Goal: Information Seeking & Learning: Find specific fact

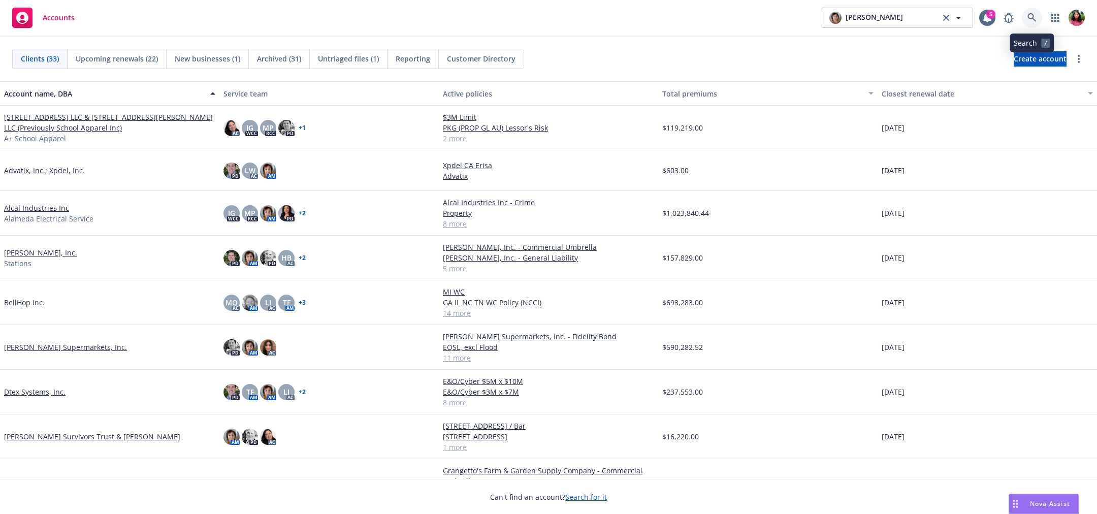
click at [1033, 16] on icon at bounding box center [1031, 17] width 9 height 9
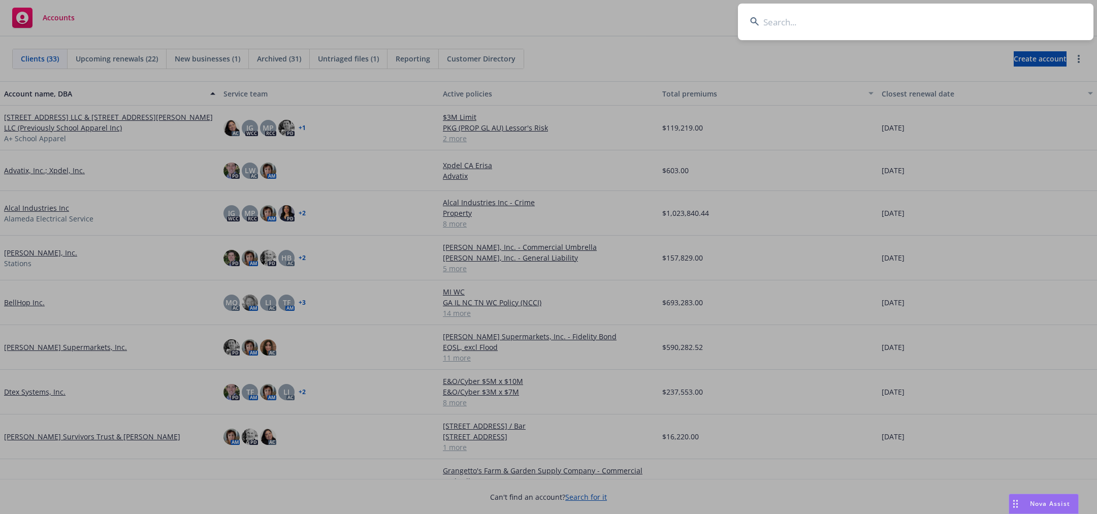
click at [1026, 18] on input at bounding box center [915, 22] width 355 height 37
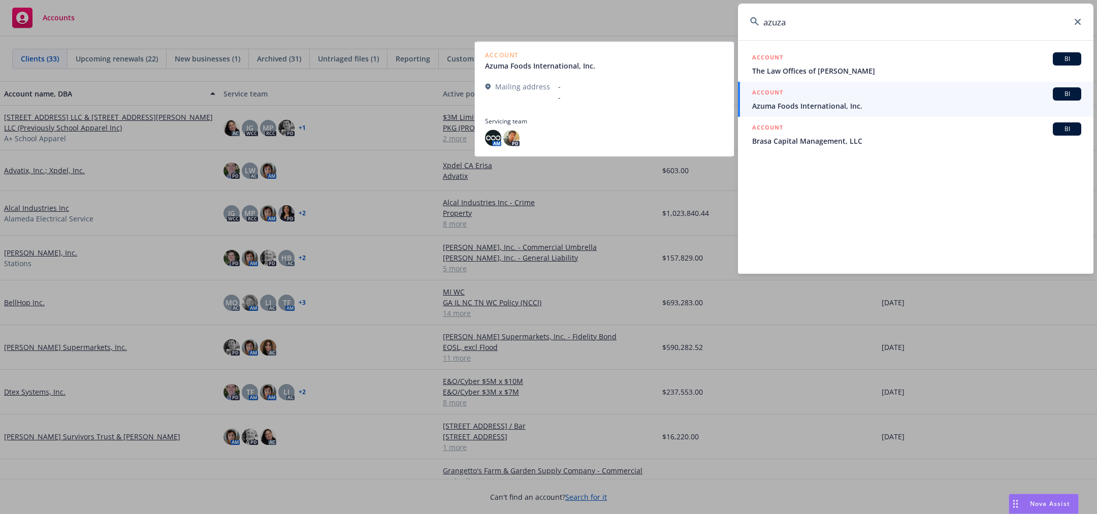
type input "azuza"
click at [990, 85] on link "ACCOUNT BI Azuma Foods International, Inc." at bounding box center [915, 99] width 355 height 35
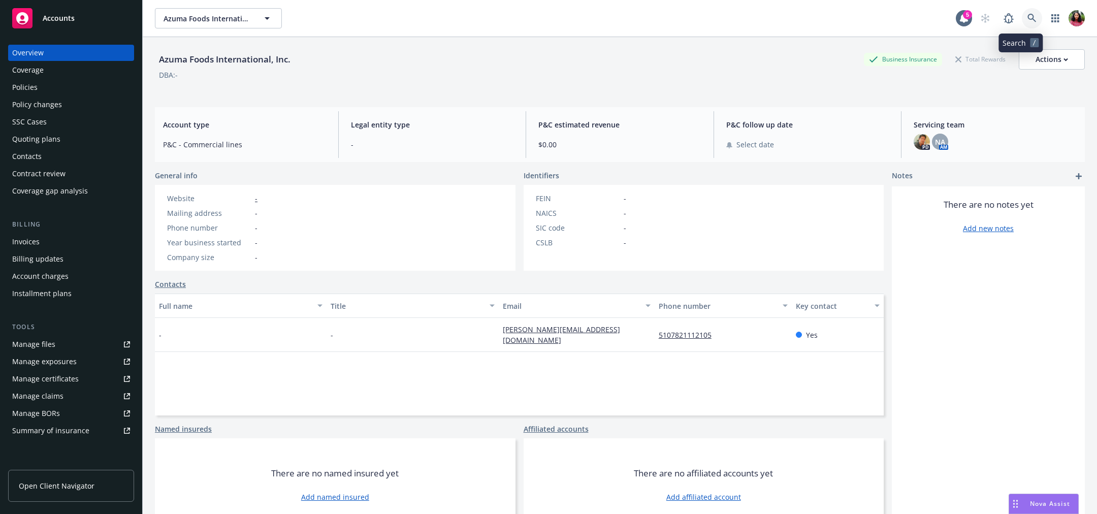
click at [1027, 14] on icon at bounding box center [1031, 18] width 9 height 9
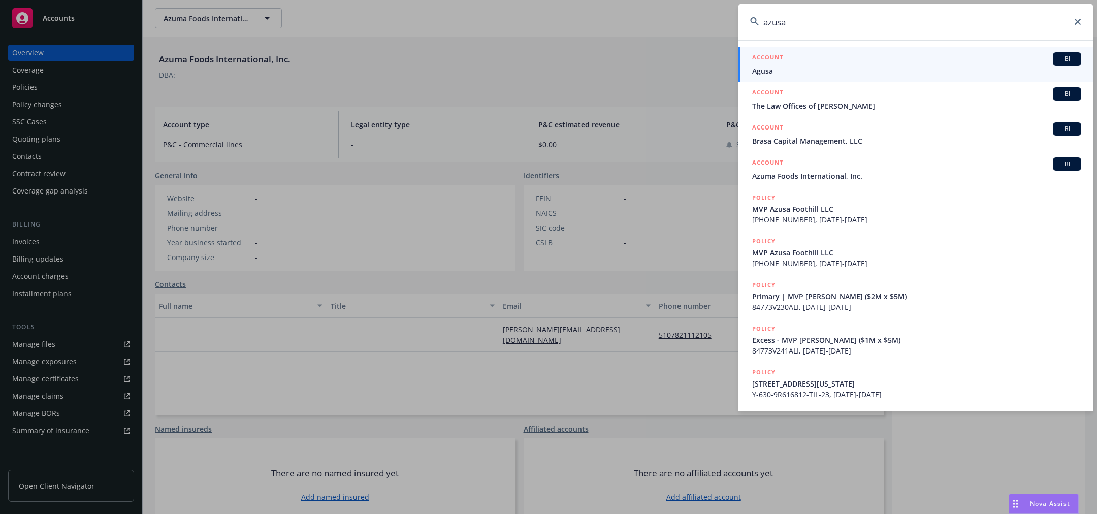
type input "azusa"
click at [994, 63] on div "ACCOUNT BI" at bounding box center [916, 58] width 329 height 13
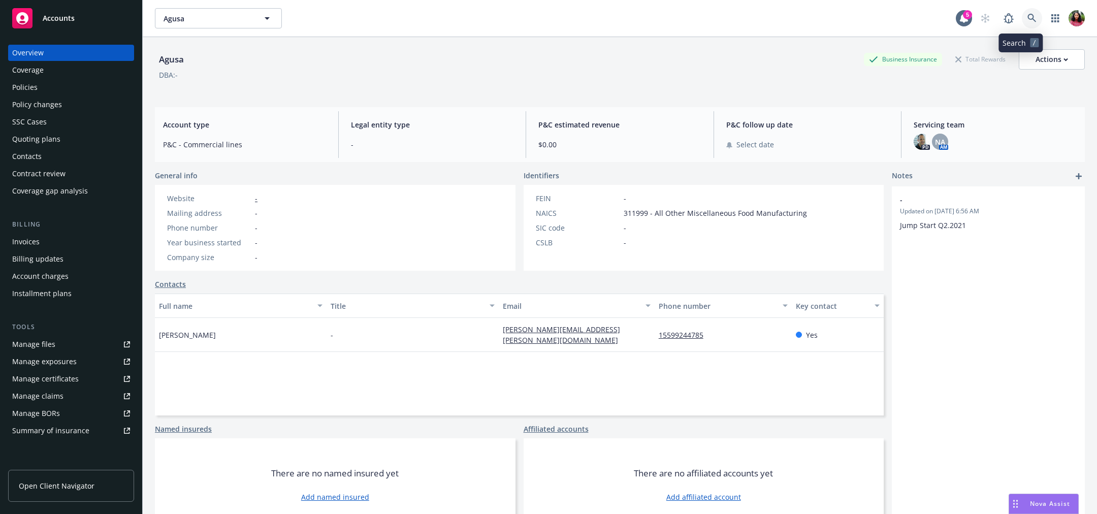
click at [1027, 14] on icon at bounding box center [1031, 18] width 9 height 9
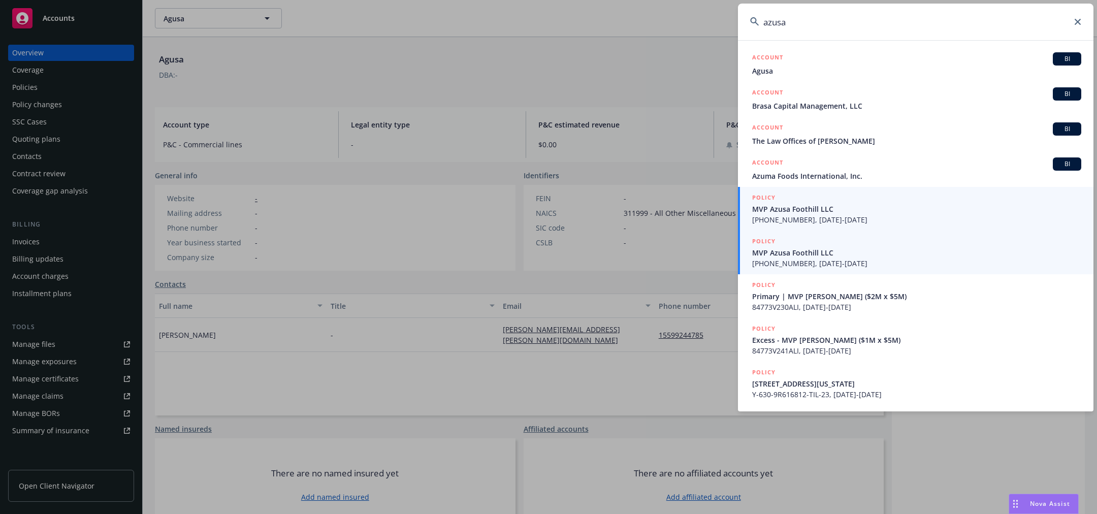
type input "azusa"
click at [923, 221] on span "[PHONE_NUMBER], [DATE]-[DATE]" at bounding box center [916, 219] width 329 height 11
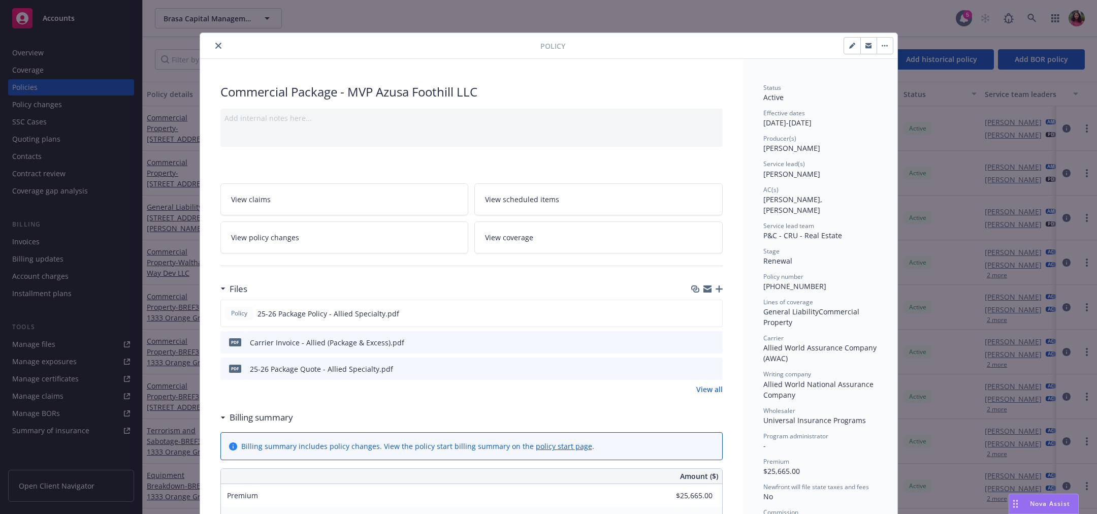
click at [215, 44] on icon "close" at bounding box center [218, 46] width 6 height 6
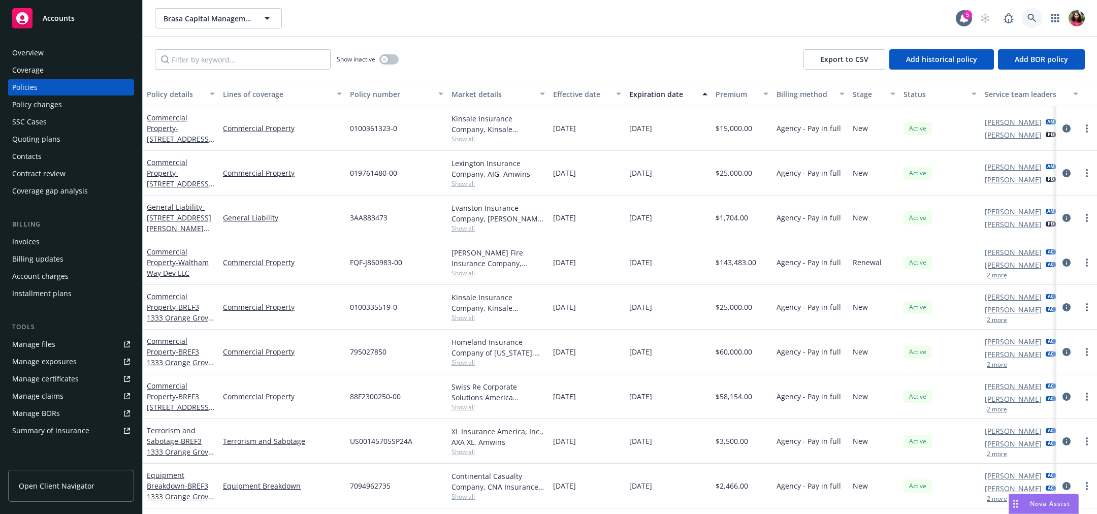
click at [1030, 12] on link at bounding box center [1032, 18] width 20 height 20
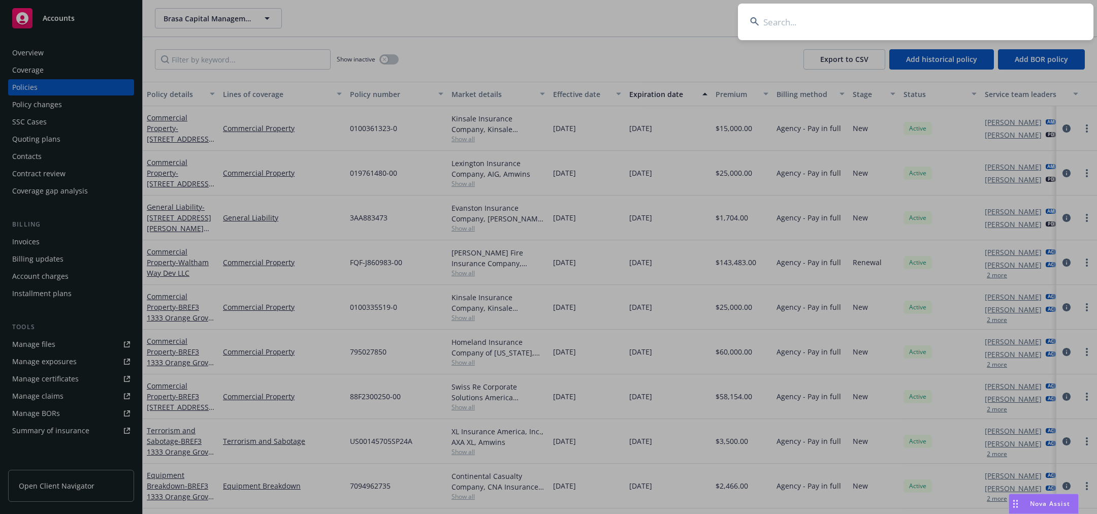
click at [1030, 12] on input at bounding box center [915, 22] width 355 height 37
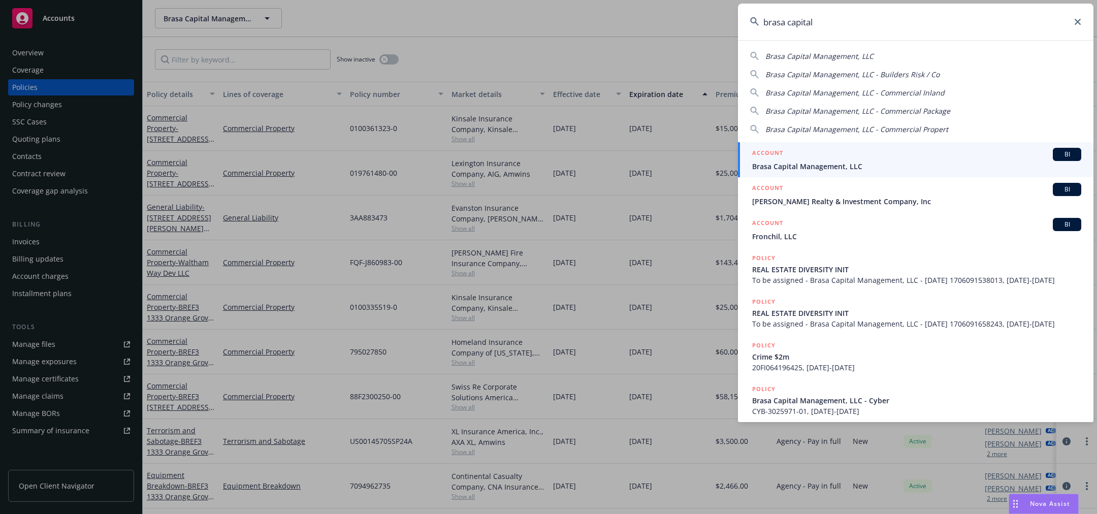
type input "brasa capital"
click at [886, 160] on div "ACCOUNT BI" at bounding box center [916, 154] width 329 height 13
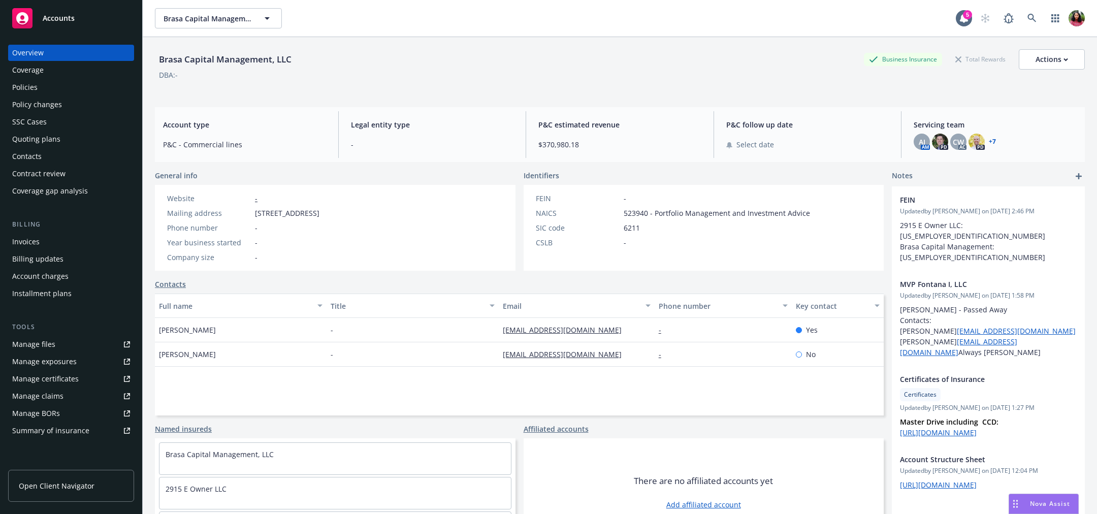
click at [43, 242] on div "Invoices" at bounding box center [71, 242] width 118 height 16
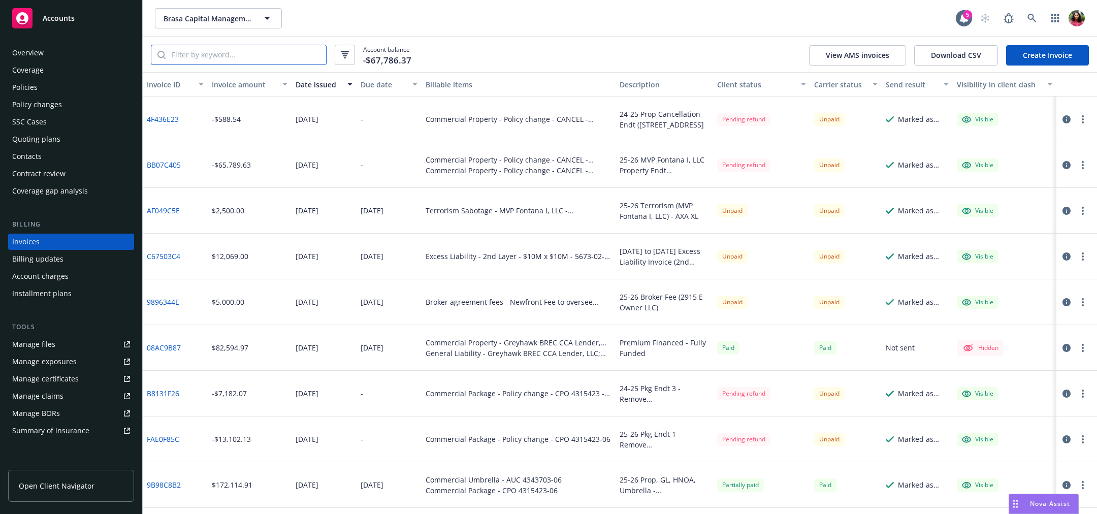
click at [247, 56] on input "search" at bounding box center [246, 54] width 160 height 19
paste input "A674CCA7"
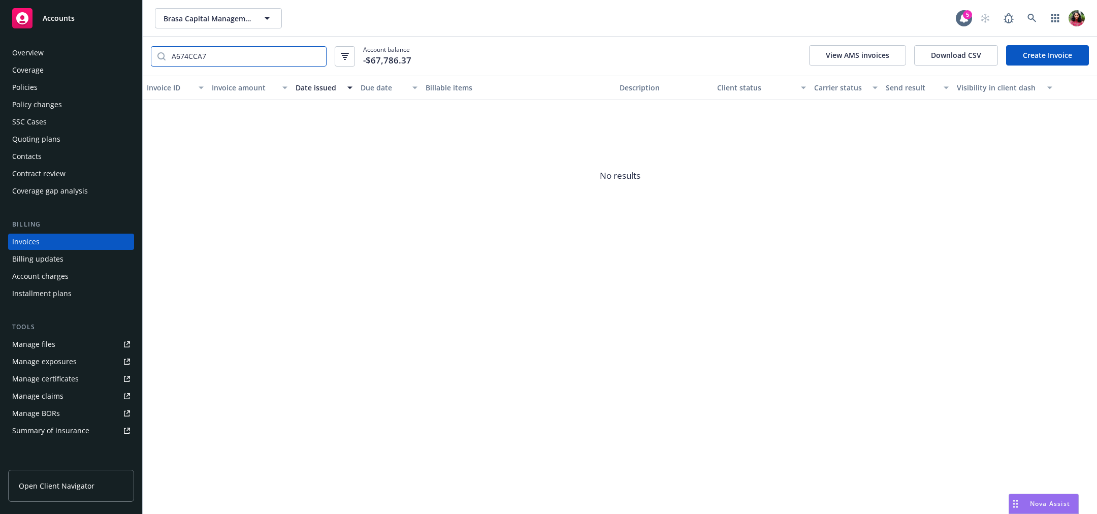
type input "A674CCA7"
click at [343, 57] on icon "button" at bounding box center [345, 57] width 4 height 1
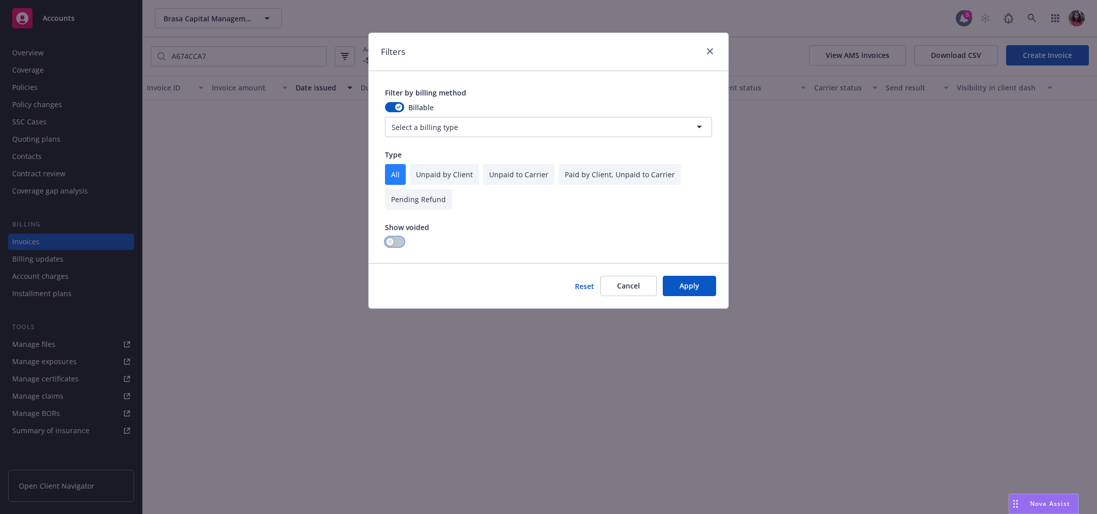
click at [393, 237] on button "button" at bounding box center [394, 242] width 19 height 10
click at [678, 285] on button "Apply" at bounding box center [689, 286] width 53 height 20
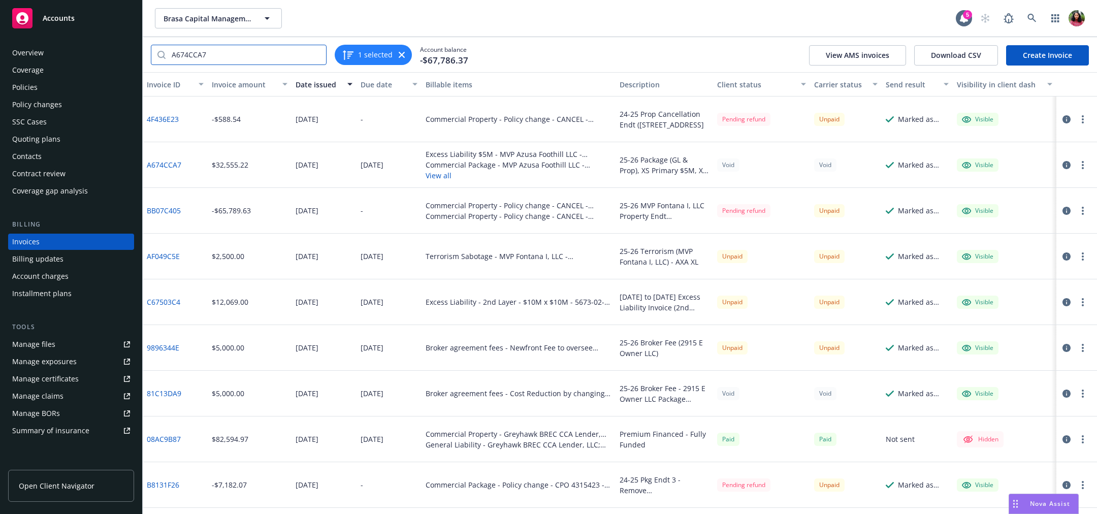
click at [235, 53] on input "A674CCA7" at bounding box center [246, 54] width 160 height 19
click at [317, 56] on input "A674CCA7" at bounding box center [246, 54] width 160 height 19
click at [280, 51] on input "search" at bounding box center [246, 54] width 160 height 19
paste input "A674CCA7"
type input "A674CCA7"
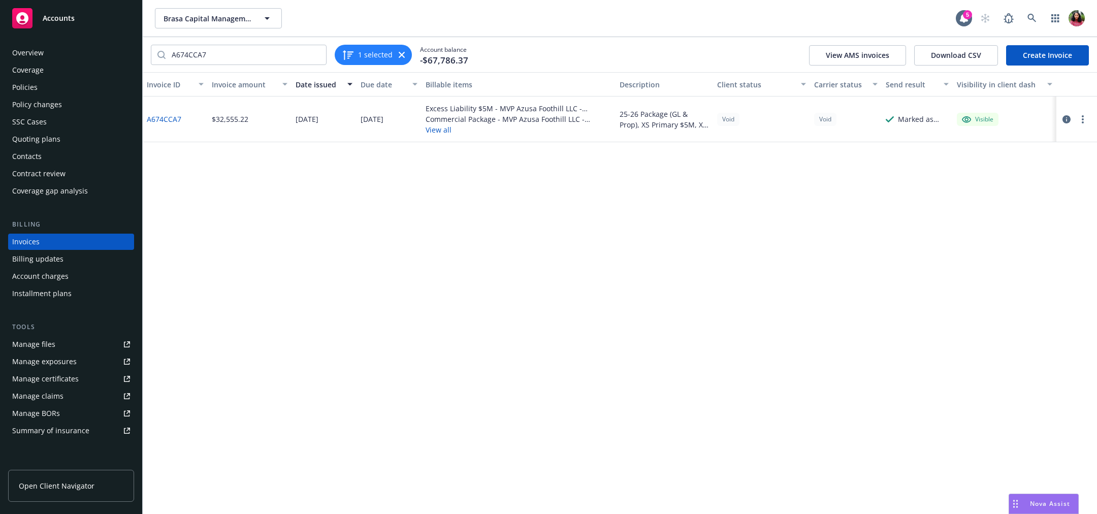
click at [1086, 115] on button "button" at bounding box center [1083, 119] width 12 height 12
click at [1027, 159] on link "View invoice" at bounding box center [1024, 160] width 130 height 20
click at [1080, 118] on button "button" at bounding box center [1083, 119] width 12 height 12
click at [1065, 115] on icon "button" at bounding box center [1066, 119] width 8 height 8
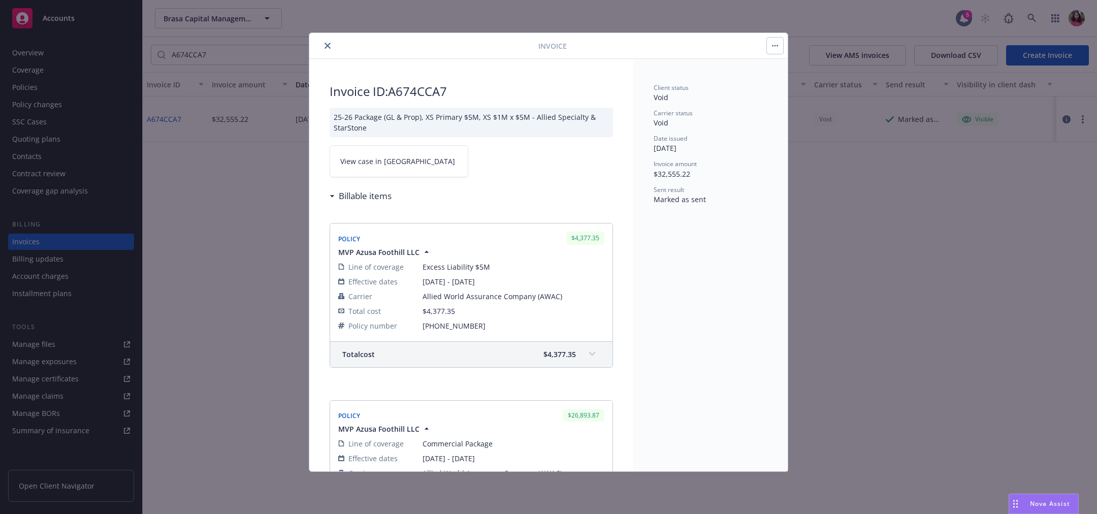
click at [432, 255] on div "MVP Azusa Foothill LLC" at bounding box center [471, 252] width 270 height 11
click at [413, 255] on span "MVP Azusa Foothill LLC" at bounding box center [378, 252] width 81 height 11
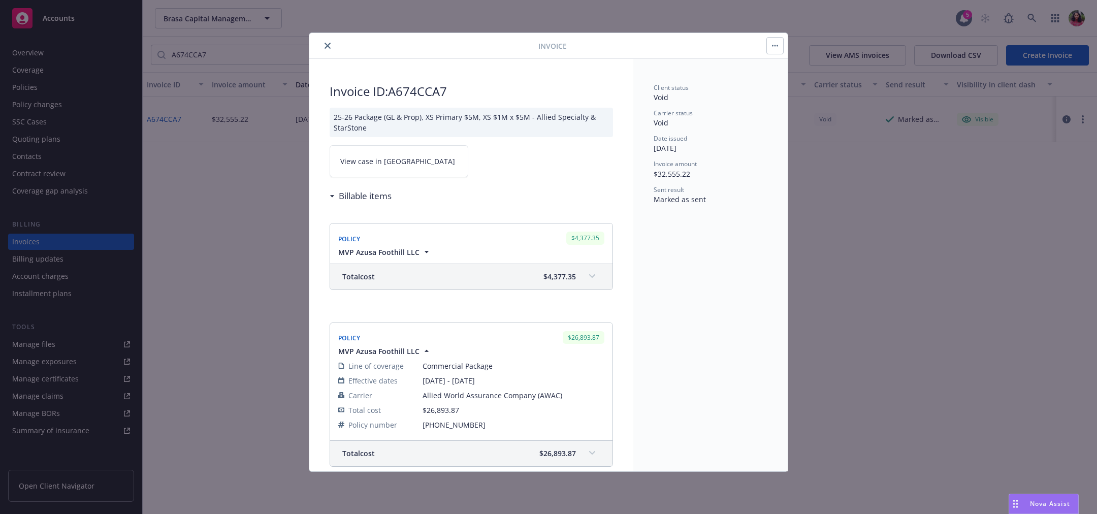
click at [413, 255] on span "MVP Azusa Foothill LLC" at bounding box center [378, 252] width 81 height 11
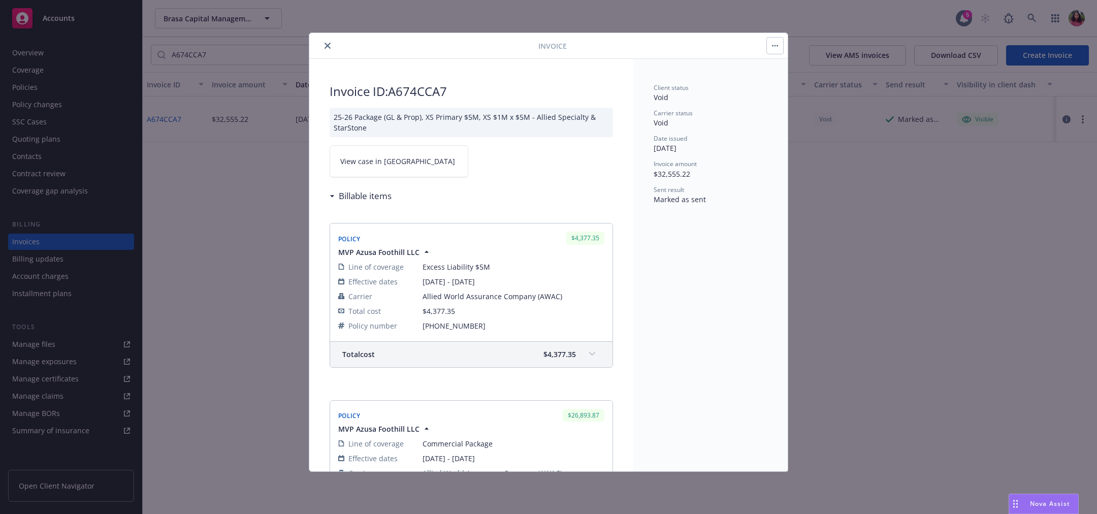
drag, startPoint x: 422, startPoint y: 324, endPoint x: 468, endPoint y: 327, distance: 46.3
click at [468, 327] on span "[PHONE_NUMBER]" at bounding box center [514, 325] width 182 height 11
drag, startPoint x: 468, startPoint y: 327, endPoint x: 418, endPoint y: 327, distance: 49.8
click at [418, 327] on tr "Policy number [PHONE_NUMBER]" at bounding box center [471, 325] width 266 height 15
copy tr "[PHONE_NUMBER]"
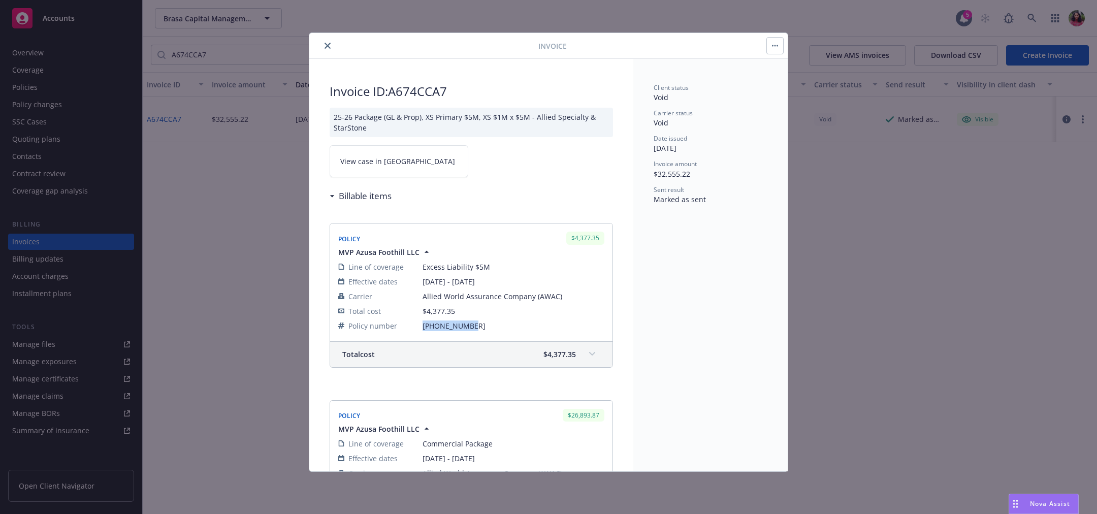
click at [328, 45] on icon "close" at bounding box center [328, 46] width 6 height 6
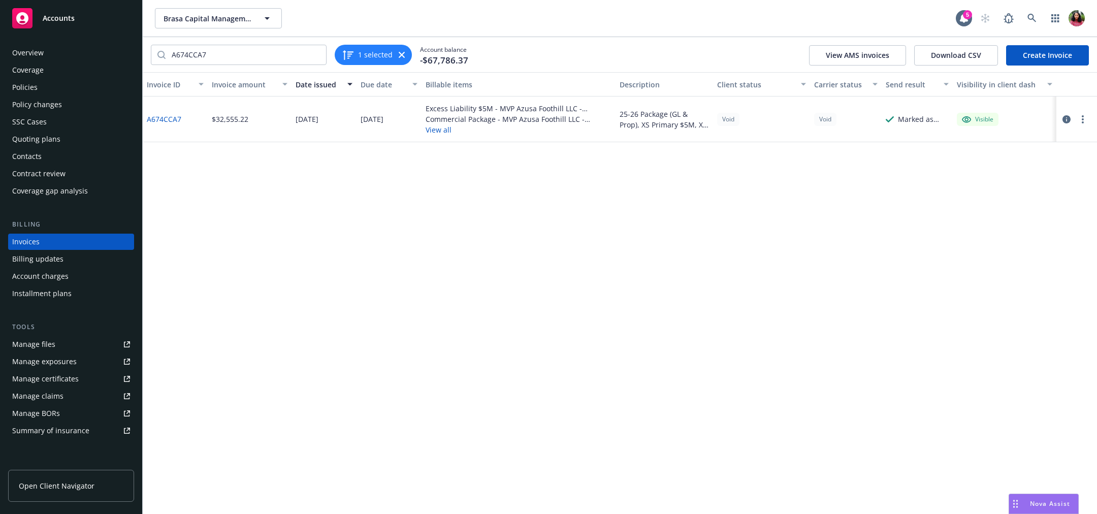
click at [94, 77] on div "Coverage" at bounding box center [71, 70] width 118 height 16
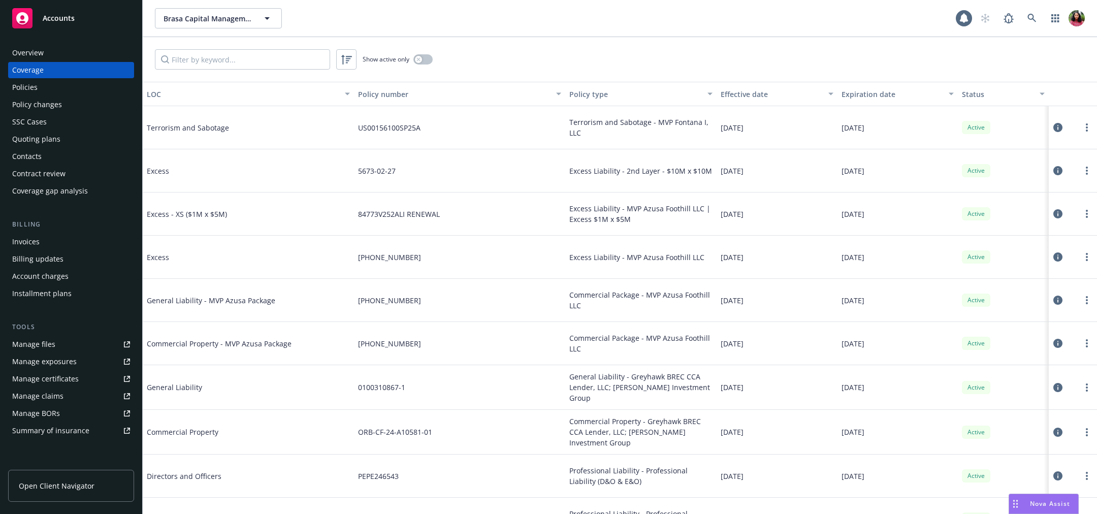
click at [89, 86] on div "Policies" at bounding box center [71, 87] width 118 height 16
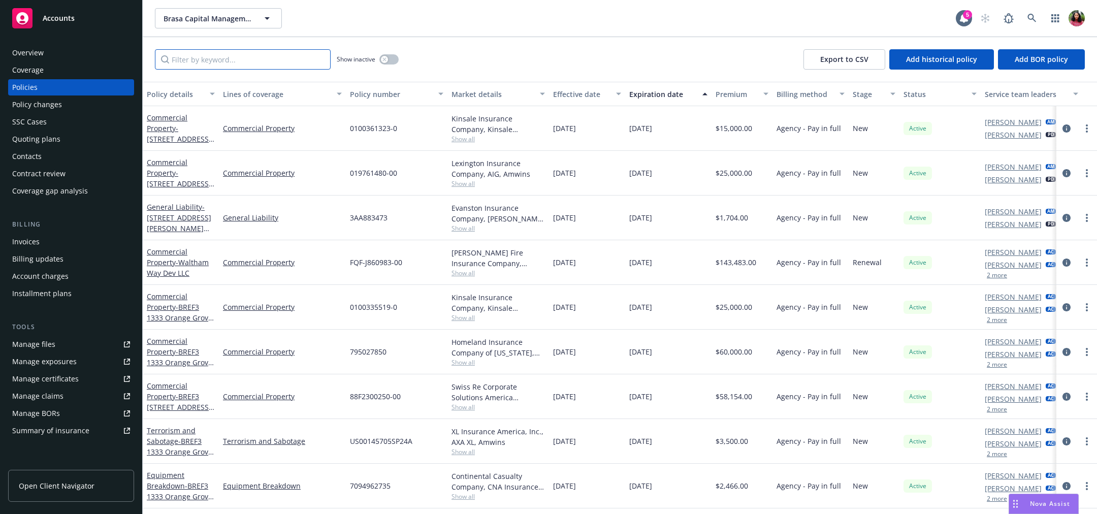
click at [235, 61] on input "Filter by keyword..." at bounding box center [243, 59] width 176 height 20
paste input "[PHONE_NUMBER]"
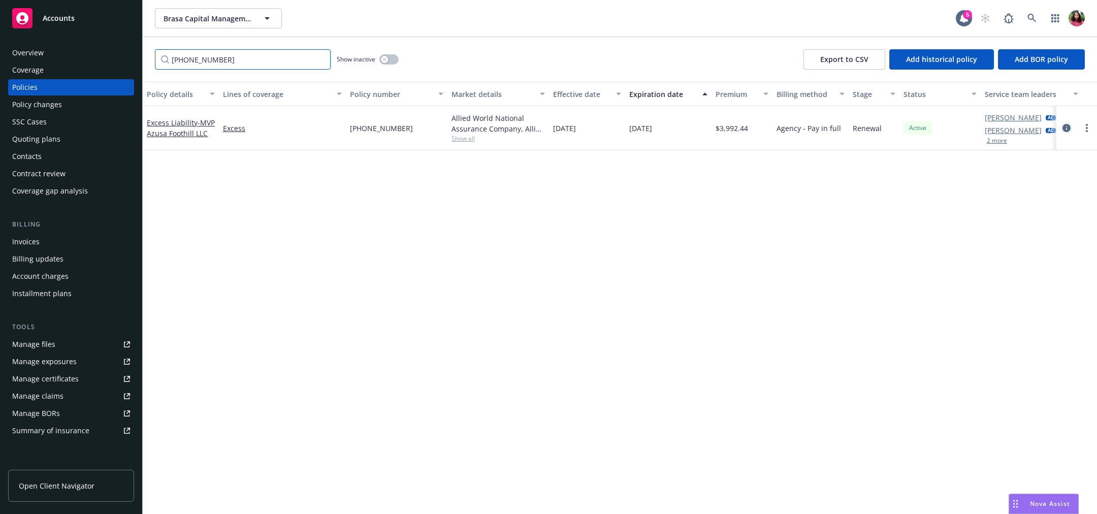
type input "[PHONE_NUMBER]"
click at [1066, 130] on icon "circleInformation" at bounding box center [1066, 128] width 8 height 8
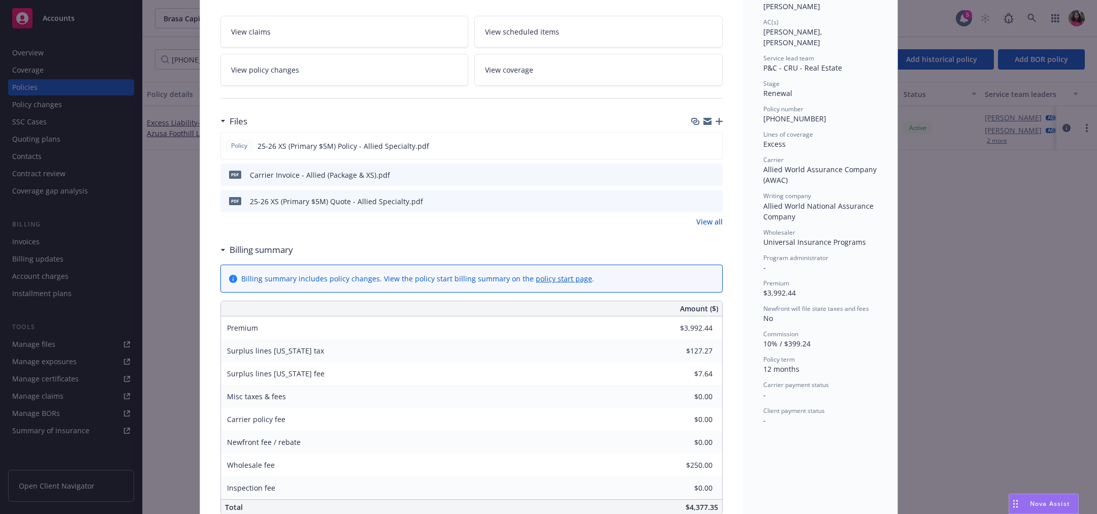
scroll to position [123, 0]
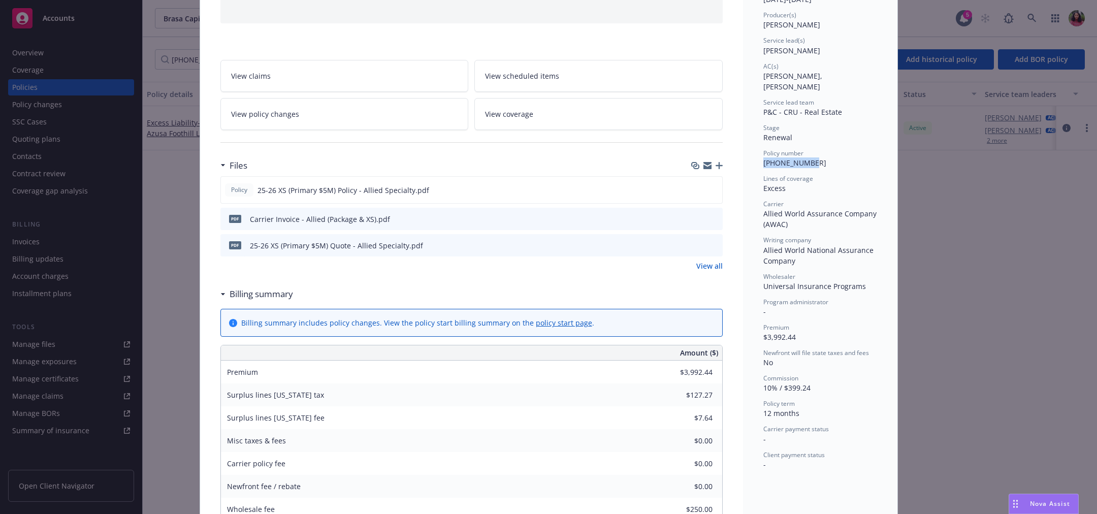
drag, startPoint x: 758, startPoint y: 151, endPoint x: 802, endPoint y: 152, distance: 44.2
click at [802, 152] on div "Policy number [PHONE_NUMBER]" at bounding box center [820, 158] width 114 height 19
copy span "[PHONE_NUMBER]"
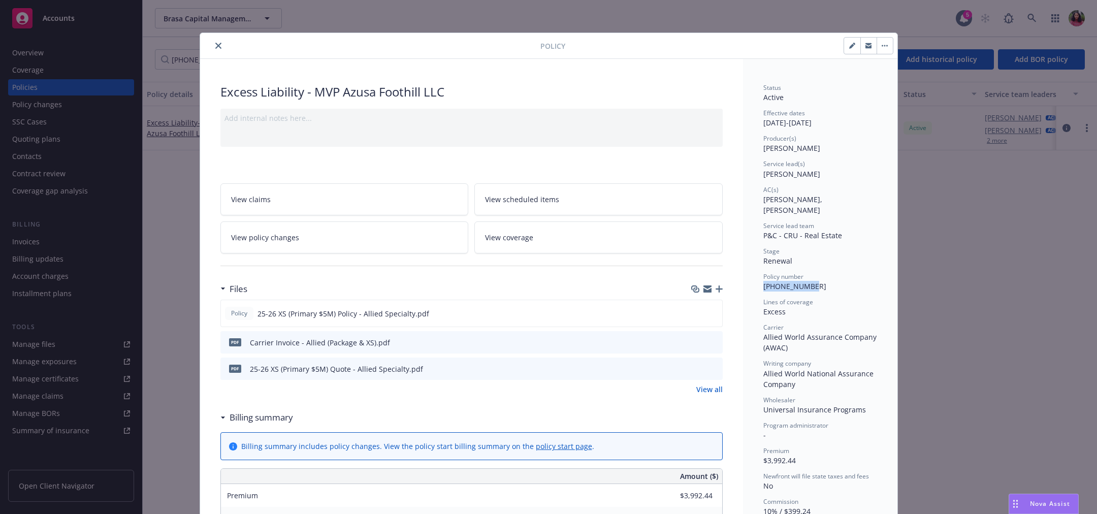
click at [212, 41] on button "close" at bounding box center [218, 46] width 12 height 12
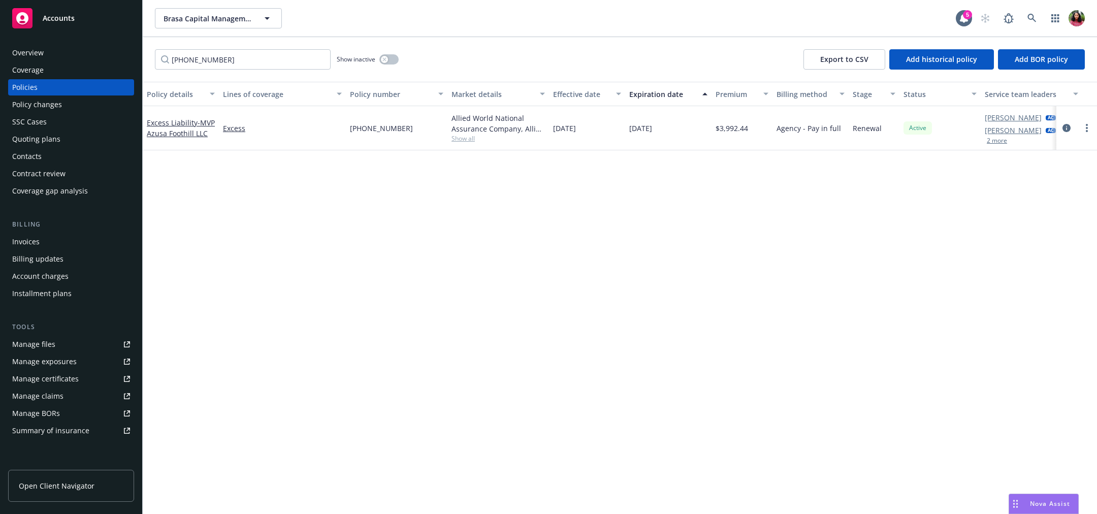
click at [20, 243] on div "Invoices" at bounding box center [25, 242] width 27 height 16
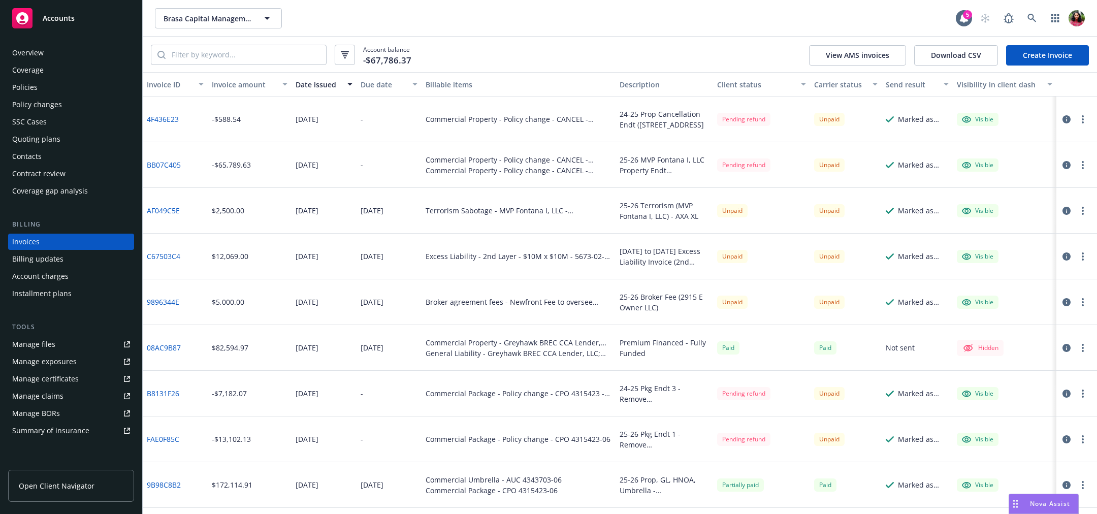
click at [1031, 59] on link "Create Invoice" at bounding box center [1047, 55] width 83 height 20
